Goal: Task Accomplishment & Management: Manage account settings

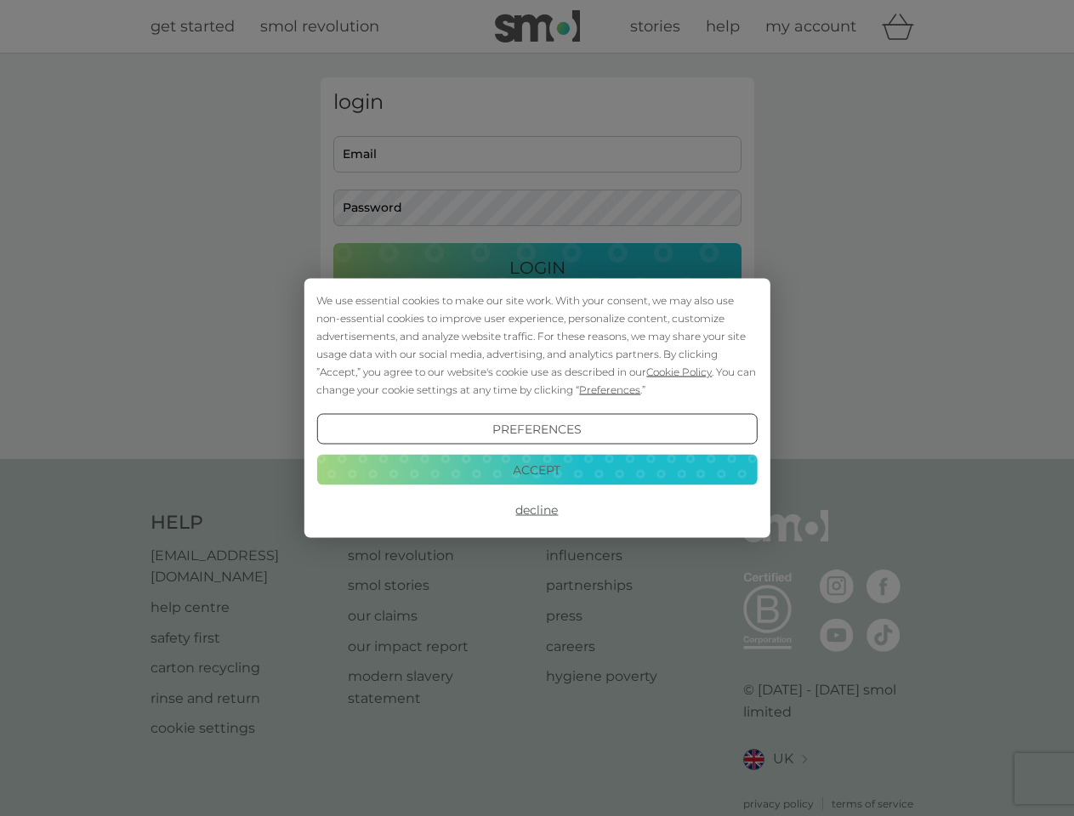
click at [679, 372] on span "Cookie Policy" at bounding box center [678, 372] width 65 height 13
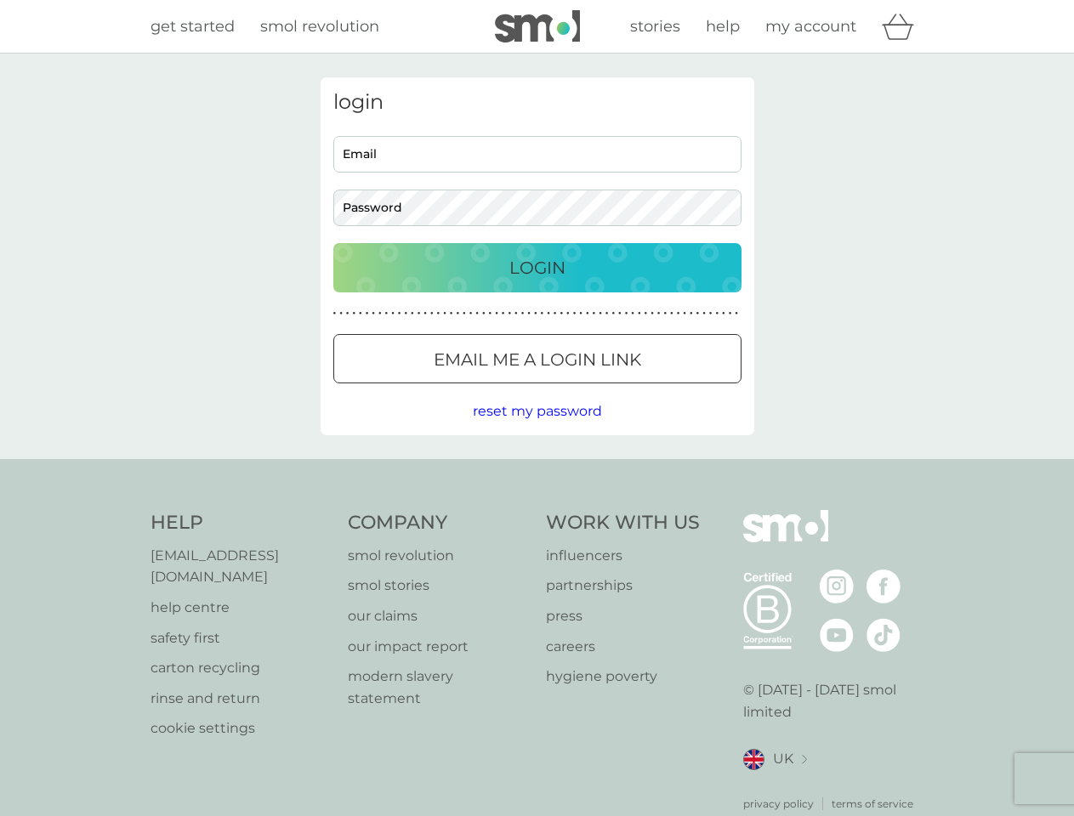
click at [608, 389] on div "login Email Password Login ● ● ● ● ● ● ● ● ● ● ● ● ● ● ● ● ● ● ● ● ● ● ● ● ● ● …" at bounding box center [538, 256] width 434 height 358
click at [537, 429] on div "login Email Password Login ● ● ● ● ● ● ● ● ● ● ● ● ● ● ● ● ● ● ● ● ● ● ● ● ● ● …" at bounding box center [538, 256] width 434 height 358
click at [537, 510] on div "Help [EMAIL_ADDRESS][DOMAIN_NAME] help centre safety first carton recycling rin…" at bounding box center [538, 661] width 774 height 302
click at [537, 469] on div "Help [EMAIL_ADDRESS][DOMAIN_NAME] help centre safety first carton recycling rin…" at bounding box center [537, 661] width 1074 height 404
